Goal: Navigation & Orientation: Find specific page/section

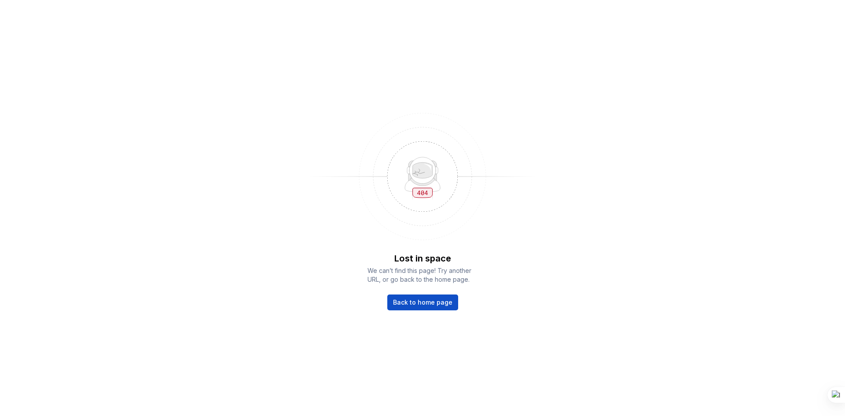
click at [419, 310] on div "Lost in space We can’t find this page! Try another URL, or go back to the home …" at bounding box center [422, 208] width 845 height 416
click at [416, 302] on span "Back to home page" at bounding box center [422, 302] width 59 height 9
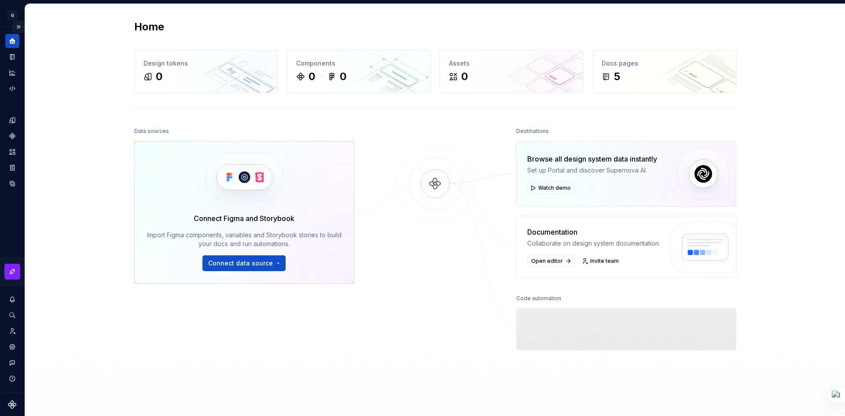
click at [19, 28] on button "Expand sidebar" at bounding box center [18, 27] width 12 height 12
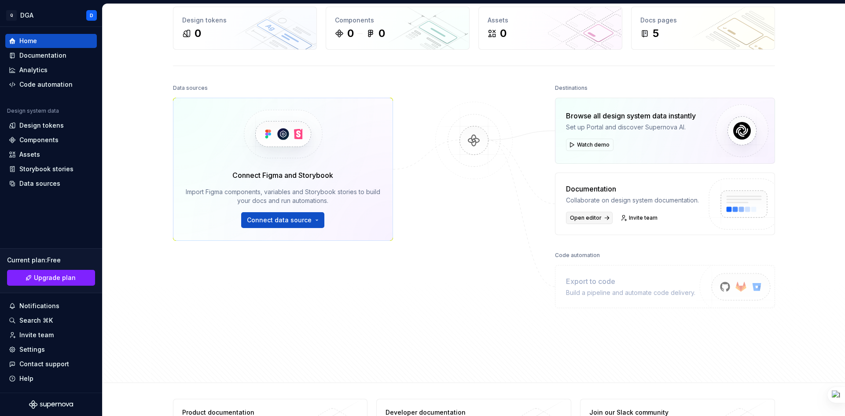
scroll to position [85, 0]
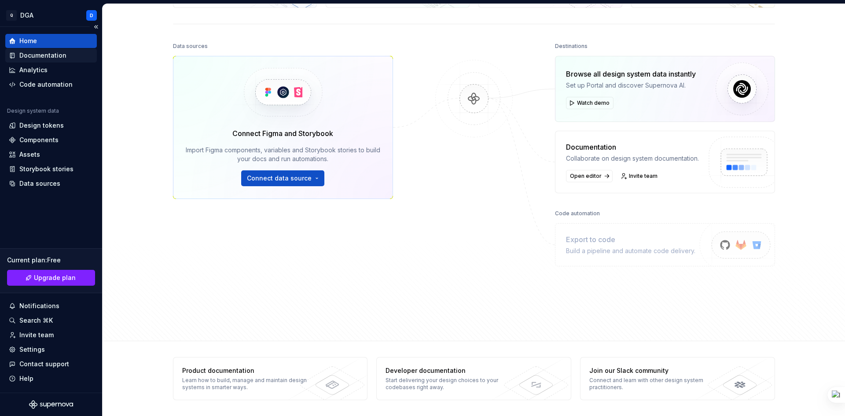
click at [35, 54] on div "Documentation" at bounding box center [42, 55] width 47 height 9
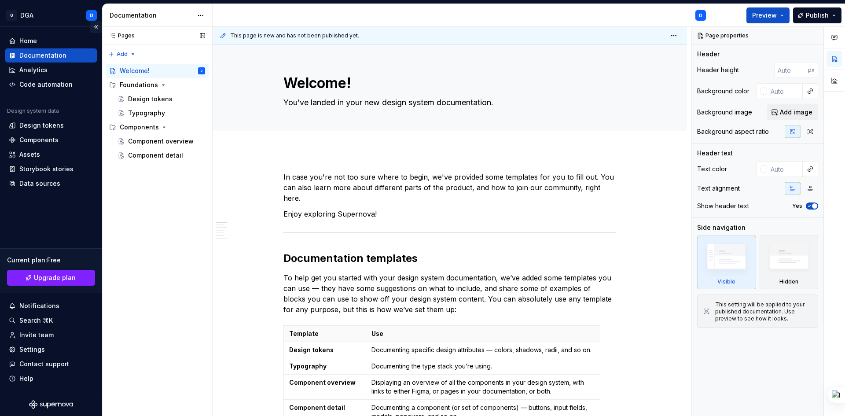
click at [96, 26] on button "Collapse sidebar" at bounding box center [96, 27] width 12 height 12
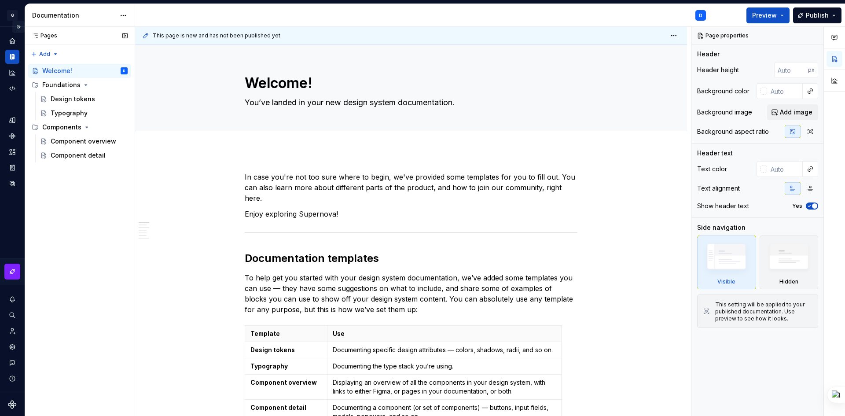
click at [22, 22] on button "Expand sidebar" at bounding box center [18, 27] width 12 height 12
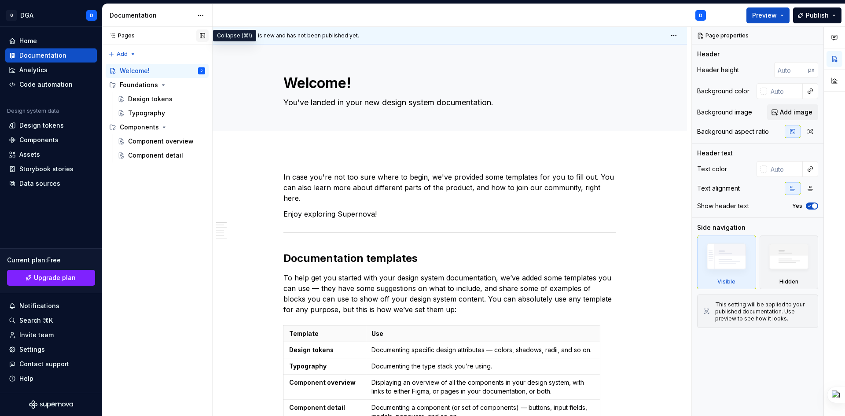
click at [199, 34] on button "button" at bounding box center [202, 35] width 12 height 12
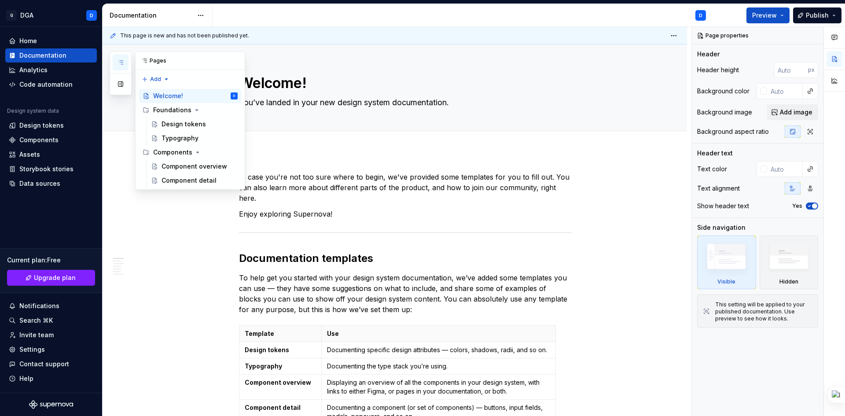
click at [121, 60] on icon "button" at bounding box center [120, 62] width 7 height 7
click at [234, 56] on button "button" at bounding box center [236, 61] width 12 height 12
click at [125, 81] on button "button" at bounding box center [121, 84] width 16 height 16
type textarea "*"
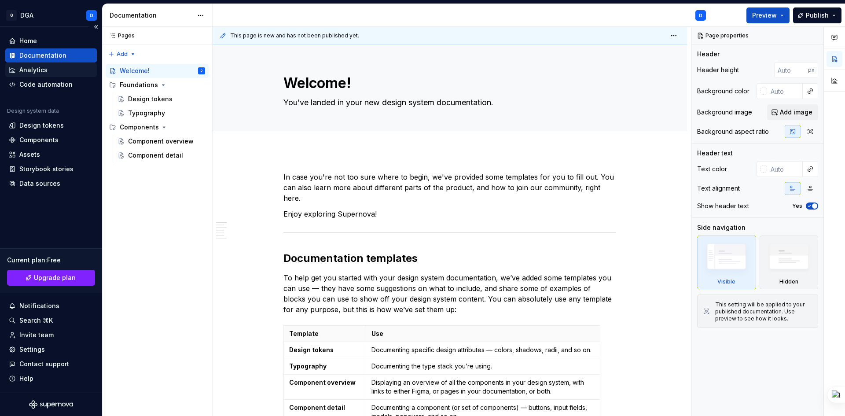
click at [46, 73] on div "Analytics" at bounding box center [33, 70] width 28 height 9
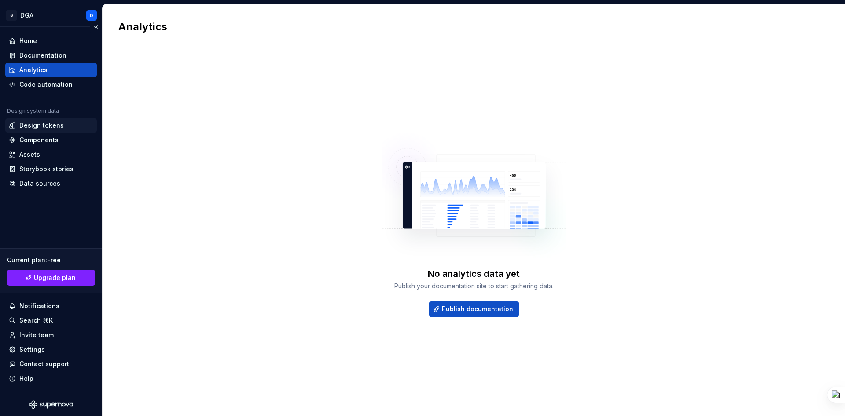
click at [26, 124] on div "Design tokens" at bounding box center [41, 125] width 44 height 9
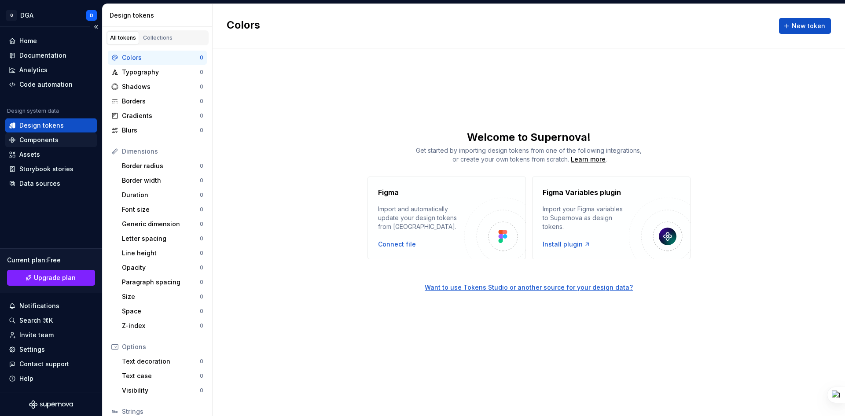
click at [48, 137] on div "Components" at bounding box center [38, 140] width 39 height 9
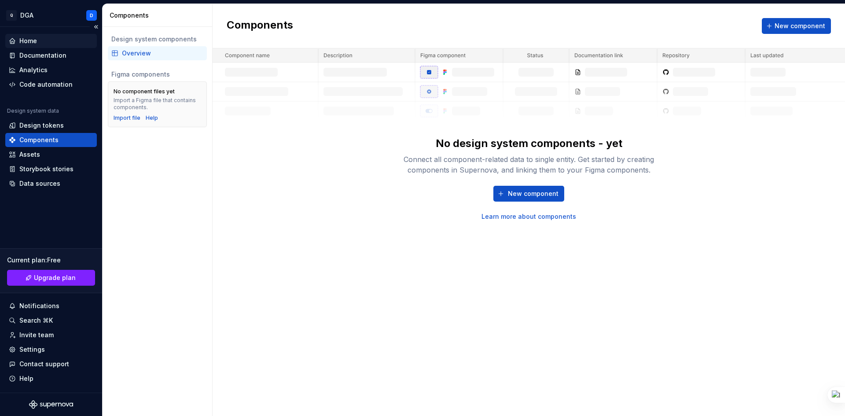
click at [28, 42] on div "Home" at bounding box center [28, 41] width 18 height 9
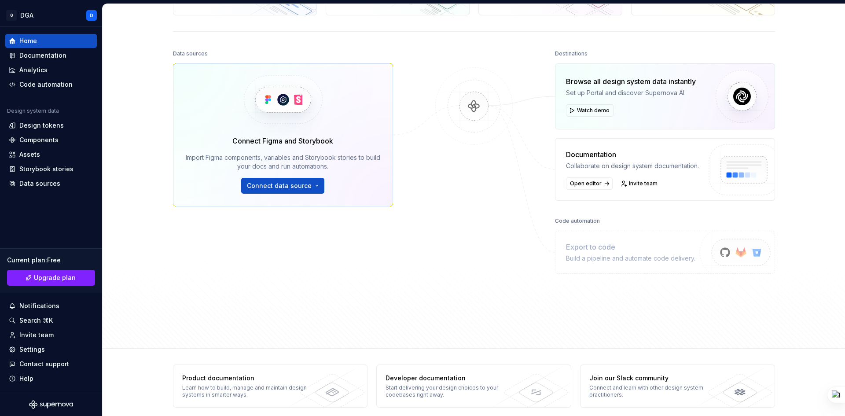
scroll to position [85, 0]
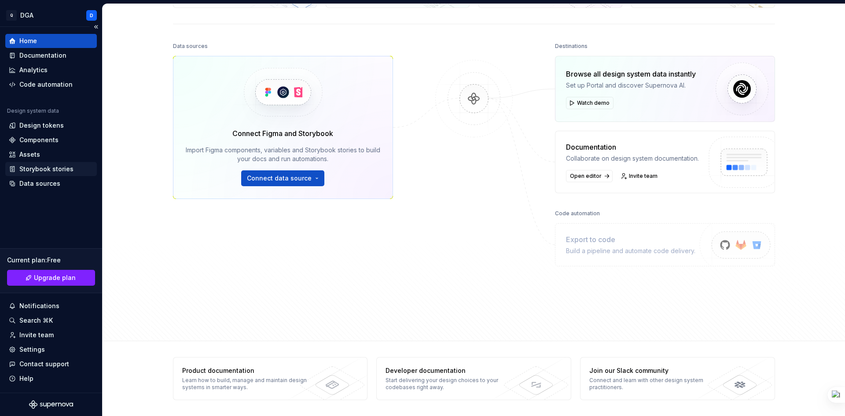
click at [13, 168] on icon at bounding box center [12, 168] width 4 height 5
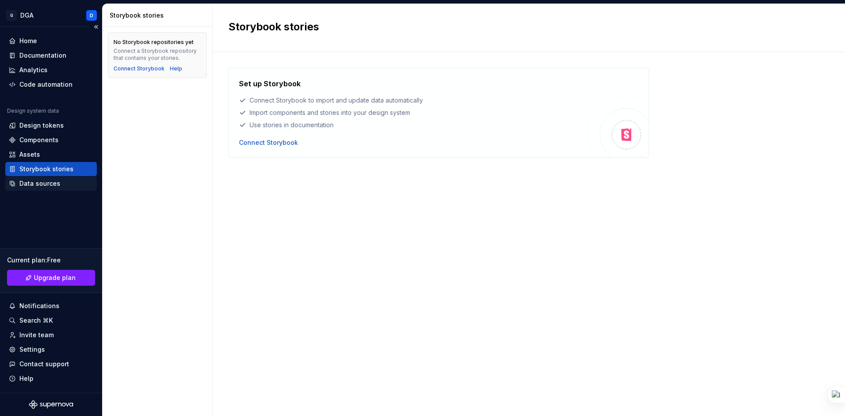
click at [49, 180] on div "Data sources" at bounding box center [39, 183] width 41 height 9
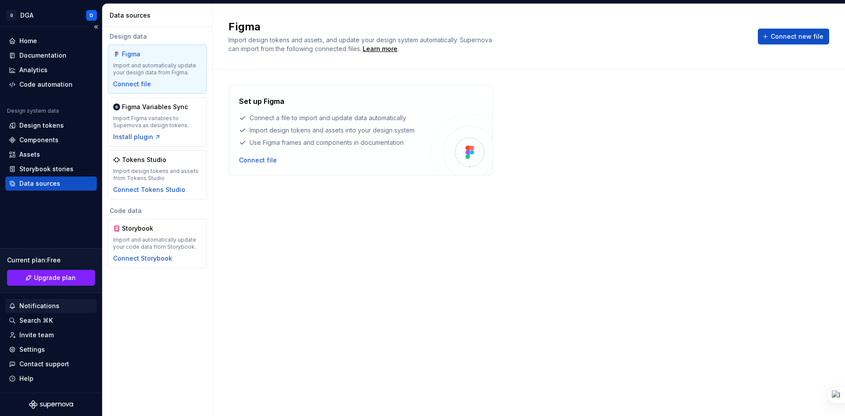
click at [33, 308] on div "Notifications" at bounding box center [39, 306] width 40 height 9
click at [29, 316] on html "Q DGA D Home Documentation Analytics Code automation Design system data Design …" at bounding box center [422, 208] width 845 height 416
click at [29, 317] on div "Search ⌘K" at bounding box center [35, 320] width 33 height 9
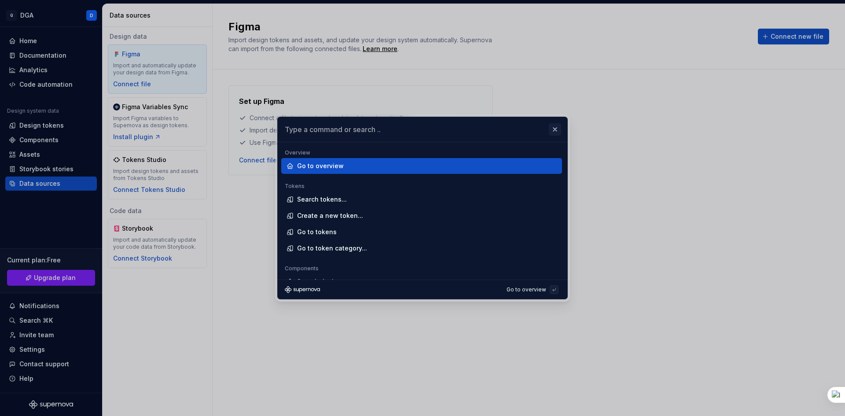
click at [553, 126] on button "button" at bounding box center [555, 129] width 12 height 12
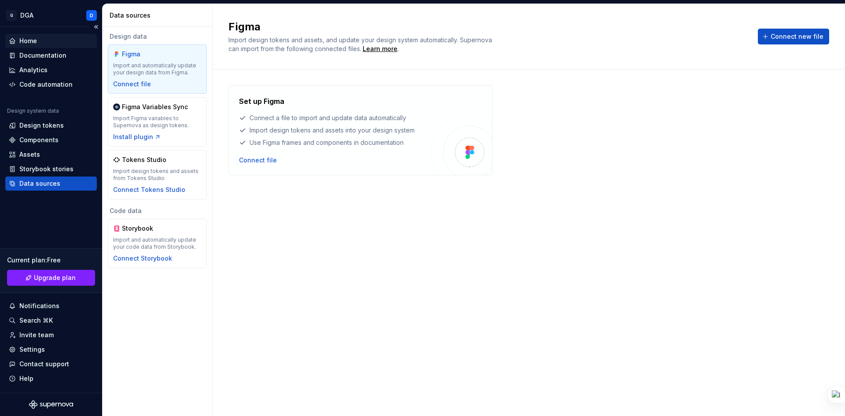
click at [44, 47] on div "Home" at bounding box center [51, 41] width 92 height 14
